Goal: Transaction & Acquisition: Purchase product/service

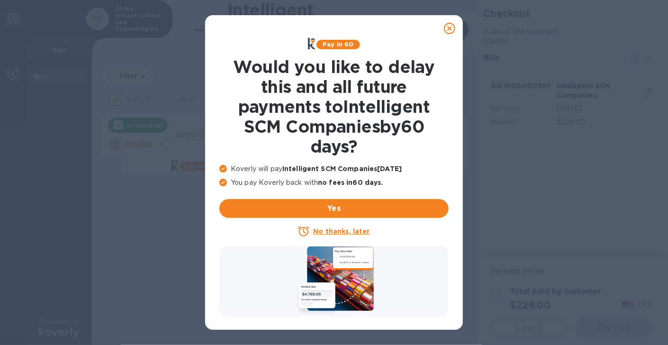
click at [451, 27] on icon at bounding box center [449, 28] width 11 height 11
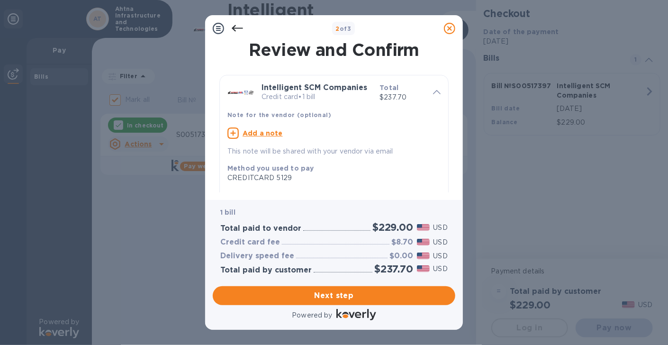
click at [263, 132] on u "Add a note" at bounding box center [263, 133] width 40 height 8
click at [231, 132] on textarea at bounding box center [326, 134] width 198 height 8
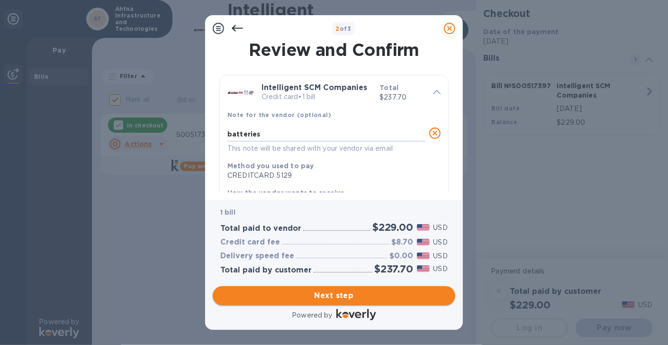
type textarea "batteries"
click at [334, 294] on span "Next step" at bounding box center [333, 295] width 227 height 11
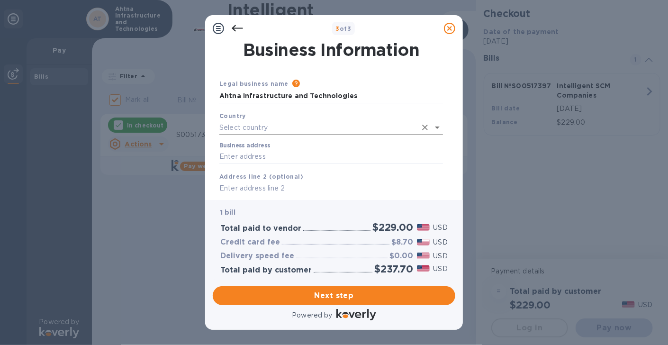
click at [301, 124] on input "text" at bounding box center [317, 128] width 197 height 14
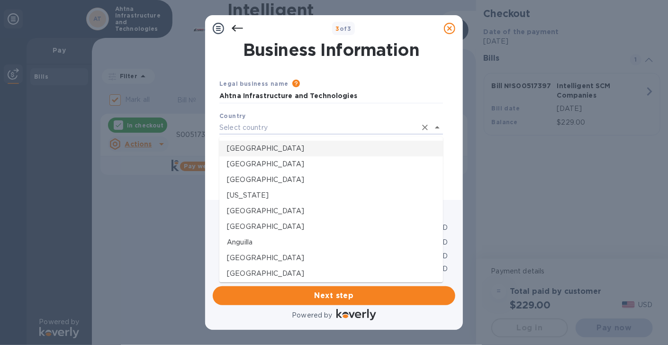
click at [268, 148] on p "[GEOGRAPHIC_DATA]" at bounding box center [331, 149] width 208 height 10
type input "[GEOGRAPHIC_DATA]"
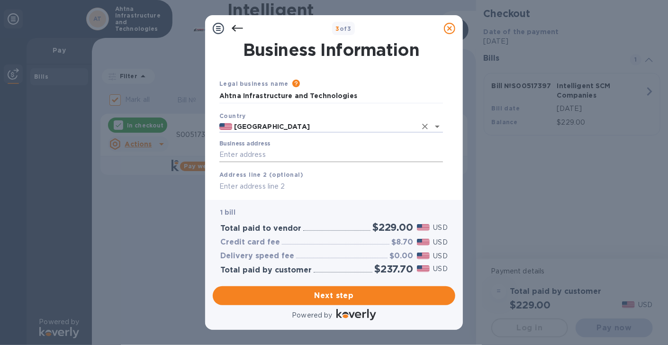
click at [291, 158] on input "Business address" at bounding box center [331, 155] width 224 height 14
type input "[STREET_ADDRESS]"
type input "suite100"
type input "anchorage"
type input "[US_STATE]"
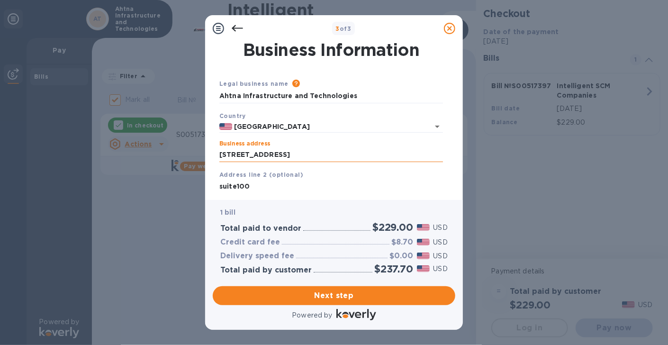
type input "99503"
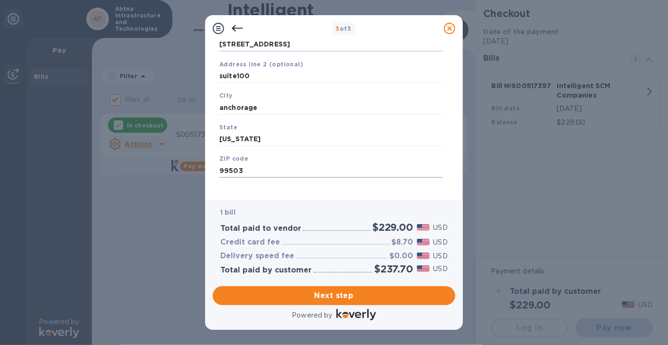
scroll to position [119, 0]
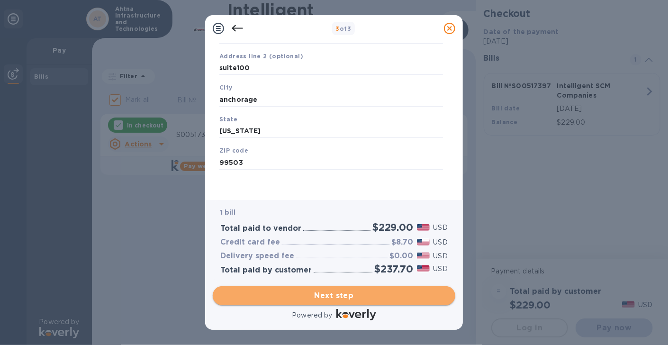
click at [337, 294] on span "Next step" at bounding box center [333, 295] width 227 height 11
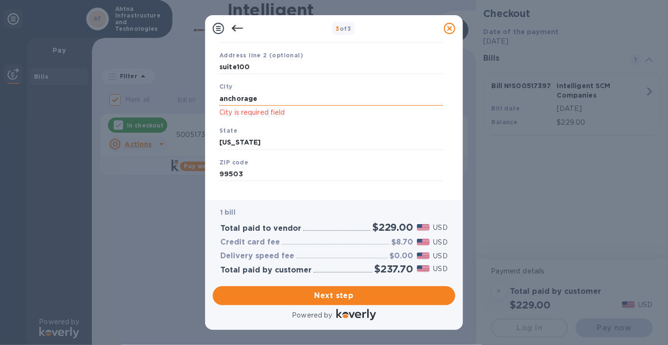
click at [265, 103] on input "anchorage" at bounding box center [331, 98] width 224 height 14
drag, startPoint x: 265, startPoint y: 101, endPoint x: 197, endPoint y: 98, distance: 67.8
click at [197, 98] on div "3 of 3 Business Information Legal business name Please provide the legal name t…" at bounding box center [334, 172] width 668 height 345
type input "Anchorage"
click at [242, 147] on input "[US_STATE]" at bounding box center [331, 142] width 224 height 14
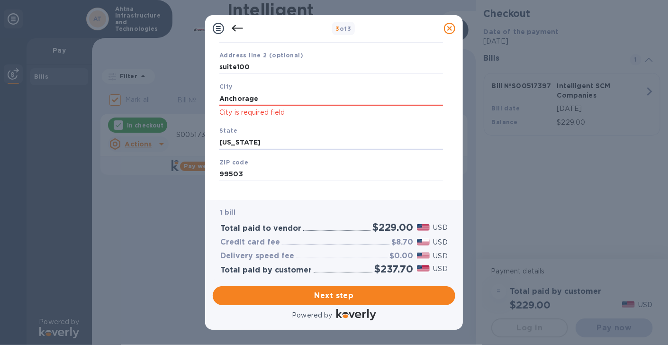
drag, startPoint x: 253, startPoint y: 143, endPoint x: 217, endPoint y: 137, distance: 37.0
click at [217, 137] on div "State [US_STATE]" at bounding box center [331, 138] width 231 height 32
type input "[US_STATE]"
drag, startPoint x: 274, startPoint y: 179, endPoint x: 269, endPoint y: 176, distance: 5.8
click at [272, 179] on input "99503" at bounding box center [331, 174] width 224 height 14
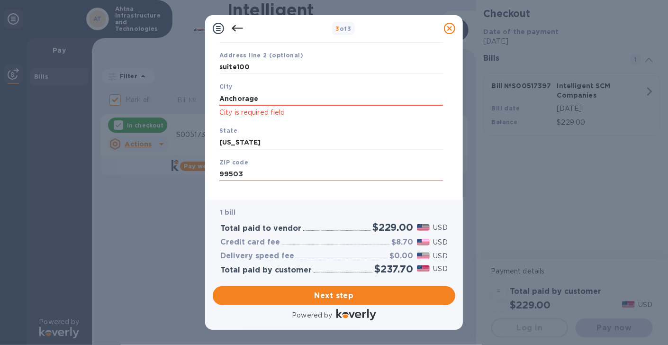
click at [262, 171] on input "99503" at bounding box center [331, 174] width 224 height 14
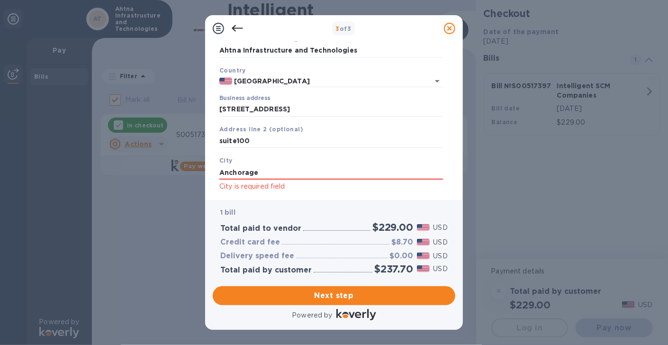
scroll to position [41, 0]
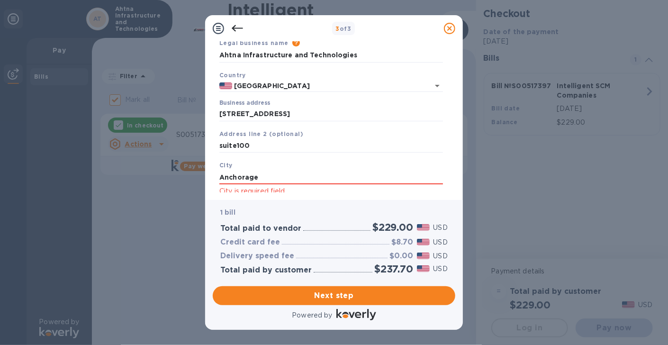
click at [279, 167] on div "City [GEOGRAPHIC_DATA] is required field" at bounding box center [331, 178] width 231 height 44
click at [271, 182] on input "Anchorage" at bounding box center [331, 177] width 224 height 14
click at [261, 147] on input "suite100" at bounding box center [331, 146] width 224 height 14
click at [235, 146] on input "suite100" at bounding box center [331, 146] width 224 height 14
type input "suite 100"
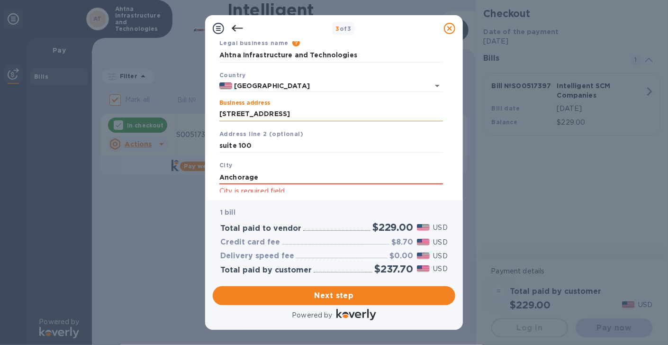
click at [316, 115] on input "[STREET_ADDRESS]" at bounding box center [331, 114] width 224 height 14
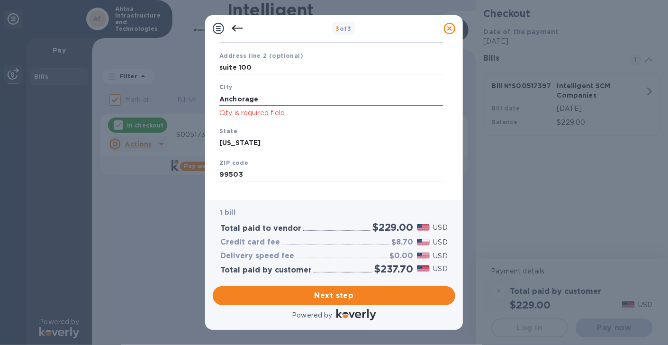
scroll to position [132, 0]
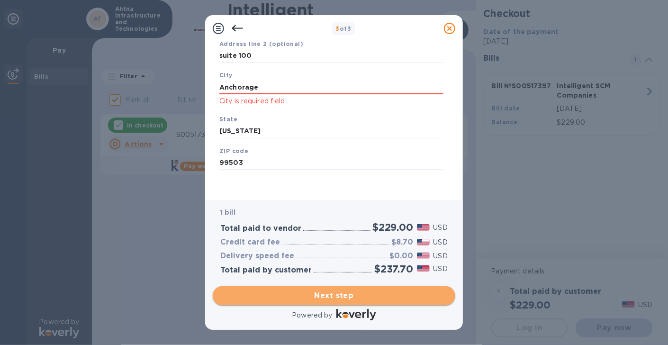
click at [334, 296] on span "Next step" at bounding box center [333, 295] width 227 height 11
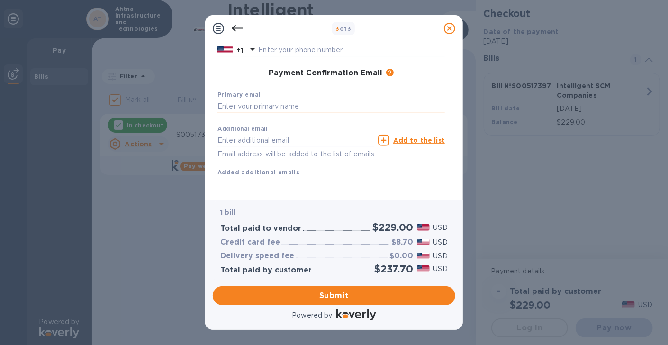
click at [263, 105] on input "text" at bounding box center [330, 106] width 227 height 14
type input "[EMAIL_ADDRESS][DOMAIN_NAME]"
type input "[PERSON_NAME]"
type input "9076872525"
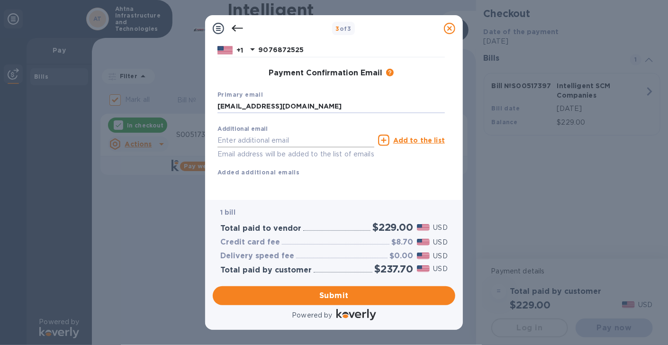
click at [273, 136] on input "text" at bounding box center [295, 140] width 157 height 14
click at [415, 190] on div "First name [PERSON_NAME] Last name [PERSON_NAME] Phone number [PHONE_NUMBER] Pa…" at bounding box center [330, 83] width 227 height 220
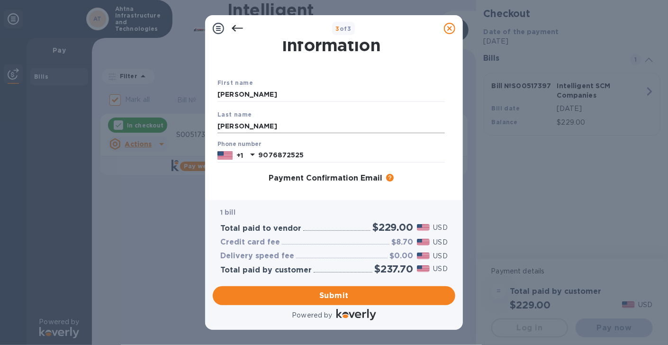
scroll to position [15, 0]
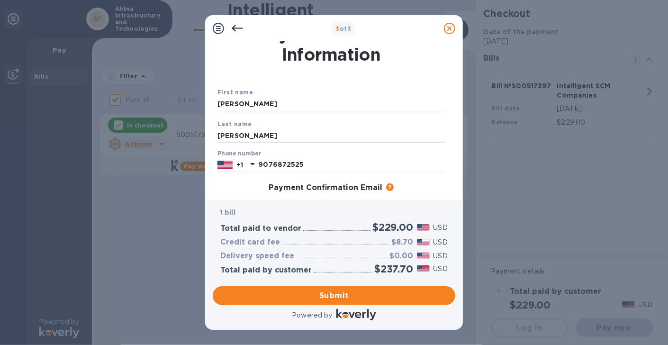
drag, startPoint x: 268, startPoint y: 138, endPoint x: 215, endPoint y: 135, distance: 53.1
click at [215, 135] on div "Payment Contact Information First name [PERSON_NAME] Last name [PERSON_NAME] Ph…" at bounding box center [334, 117] width 243 height 151
type input "[PERSON_NAME]"
type input "[EMAIL_ADDRESS][DOMAIN_NAME]"
drag, startPoint x: 249, startPoint y: 104, endPoint x: 210, endPoint y: 100, distance: 39.1
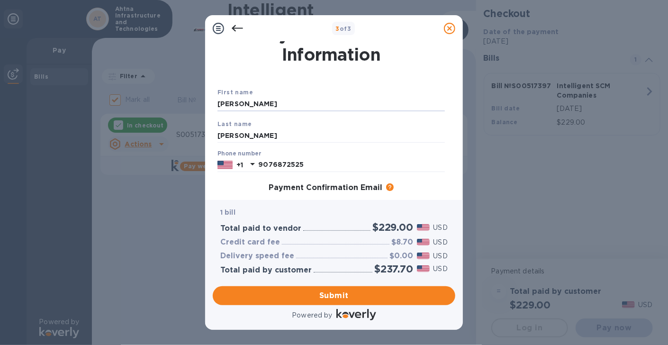
click at [210, 100] on div "Payment Contact Information First name [PERSON_NAME] Last name [PERSON_NAME] Ph…" at bounding box center [334, 121] width 258 height 158
type input "[PERSON_NAME]"
click at [402, 134] on input "[PERSON_NAME]" at bounding box center [330, 135] width 227 height 14
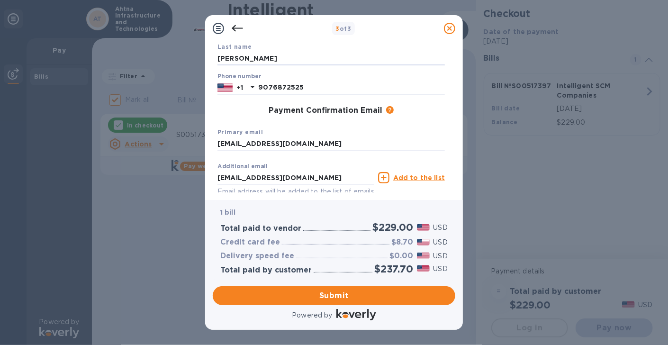
scroll to position [94, 0]
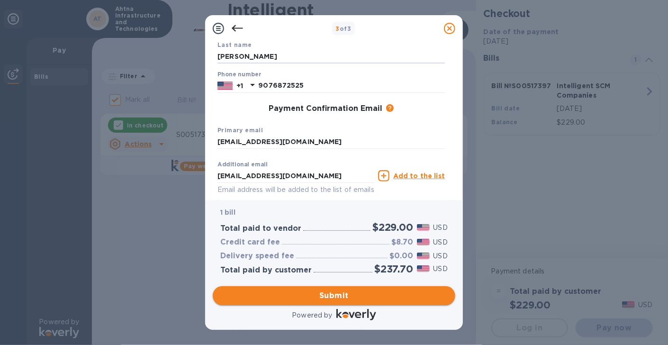
drag, startPoint x: 341, startPoint y: 296, endPoint x: 348, endPoint y: 297, distance: 7.2
click at [342, 296] on span "Submit" at bounding box center [333, 295] width 227 height 11
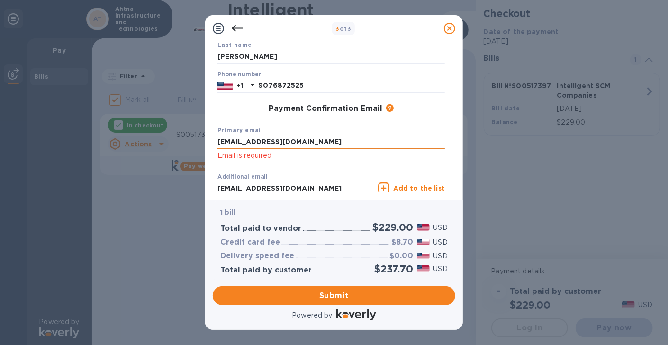
click at [293, 138] on input "[EMAIL_ADDRESS][DOMAIN_NAME]" at bounding box center [330, 142] width 227 height 14
drag, startPoint x: 298, startPoint y: 141, endPoint x: 211, endPoint y: 144, distance: 86.3
click at [211, 144] on div "Payment Contact Information First name [PERSON_NAME] Last name [PERSON_NAME] Ph…" at bounding box center [334, 121] width 258 height 158
type input "[EMAIL_ADDRESS][DOMAIN_NAME]"
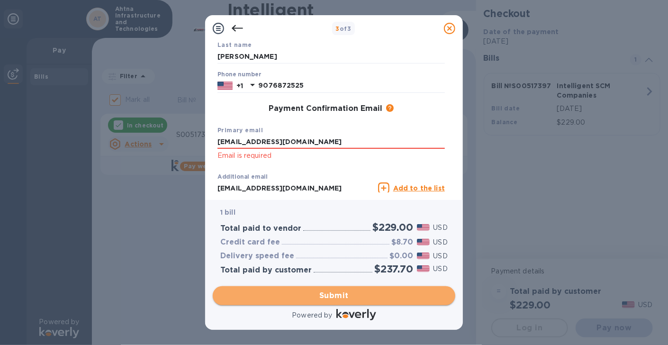
click at [333, 293] on span "Submit" at bounding box center [333, 295] width 227 height 11
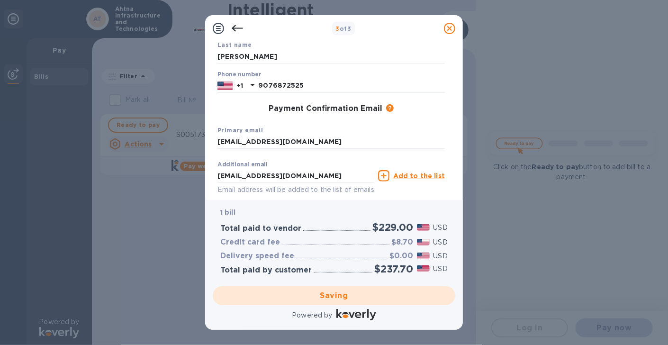
checkbox input "false"
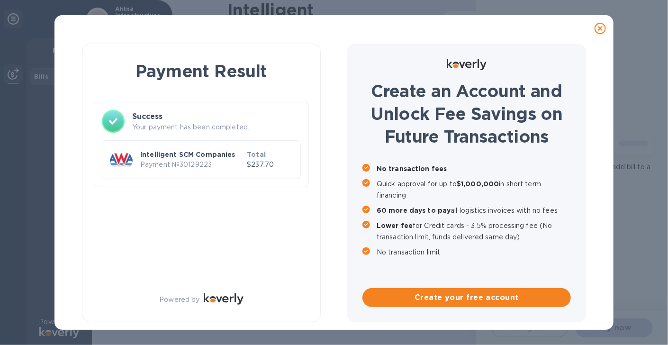
scroll to position [0, 0]
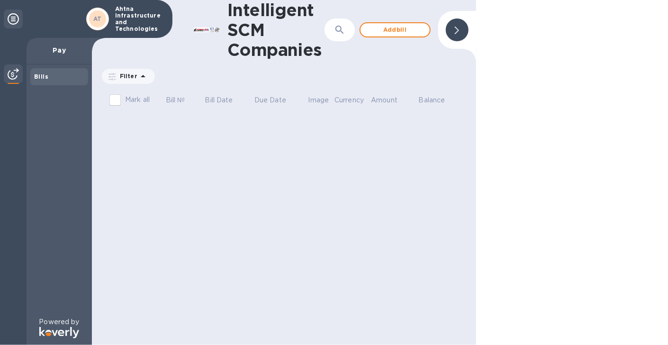
click at [632, 167] on div at bounding box center [572, 172] width 192 height 345
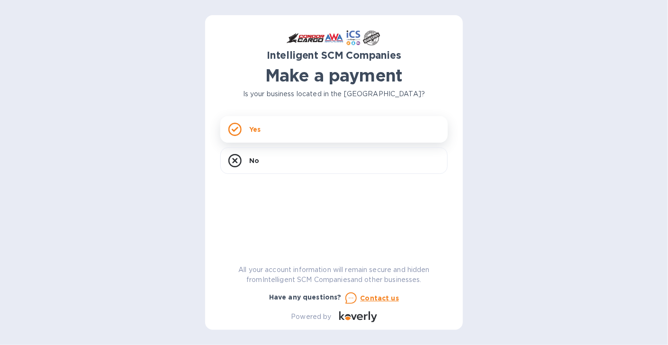
click at [254, 129] on p "Yes" at bounding box center [254, 129] width 11 height 9
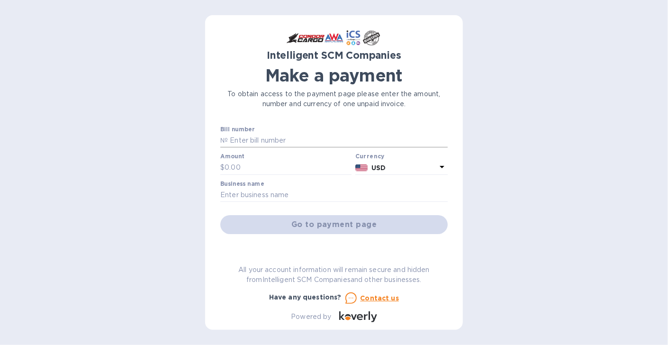
click at [295, 145] on input "text" at bounding box center [338, 141] width 220 height 14
type input "S00514567"
click at [260, 168] on input "text" at bounding box center [288, 168] width 127 height 14
type input "497.82"
click at [253, 194] on input "text" at bounding box center [333, 195] width 227 height 14
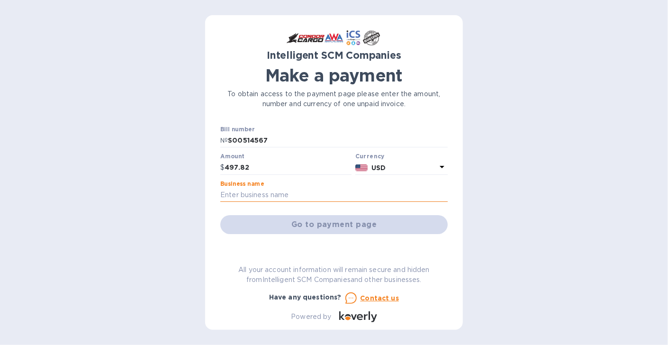
type input "Ahtna Infrastructure and Technologies"
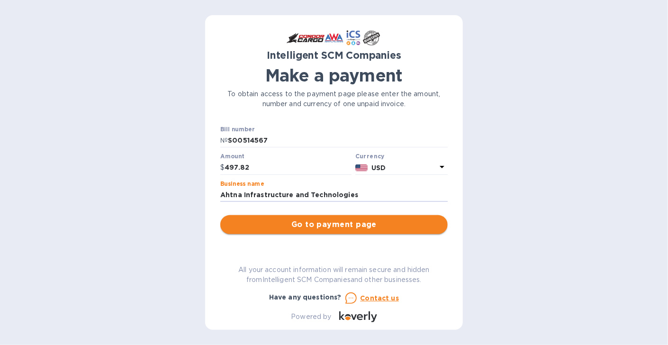
click at [334, 221] on span "Go to payment page" at bounding box center [334, 224] width 212 height 11
